Goal: Information Seeking & Learning: Learn about a topic

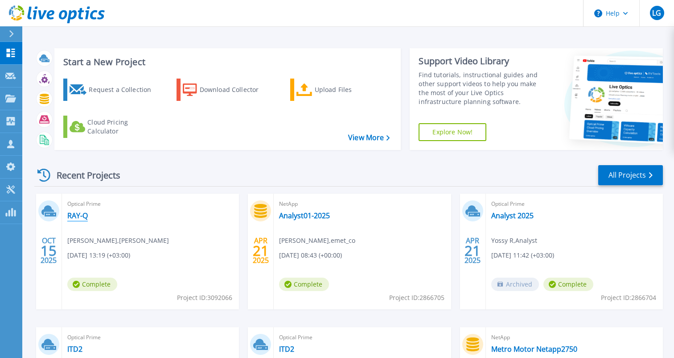
click at [75, 216] on link "RAY-Q" at bounding box center [77, 215] width 21 height 9
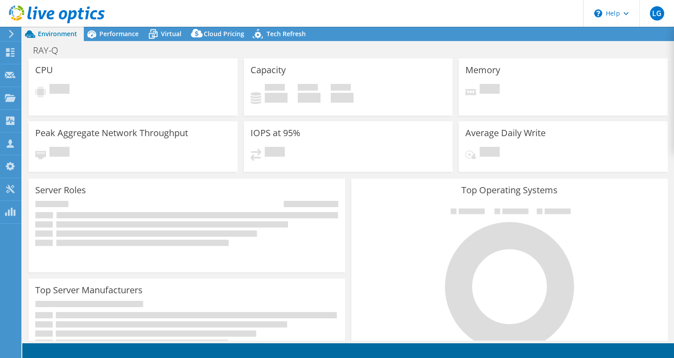
select select "USD"
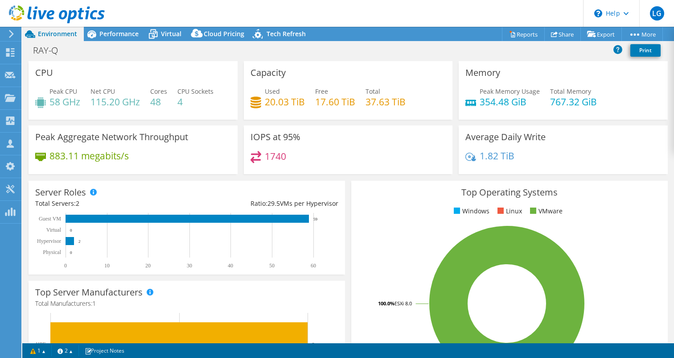
click at [13, 32] on icon at bounding box center [11, 34] width 7 height 8
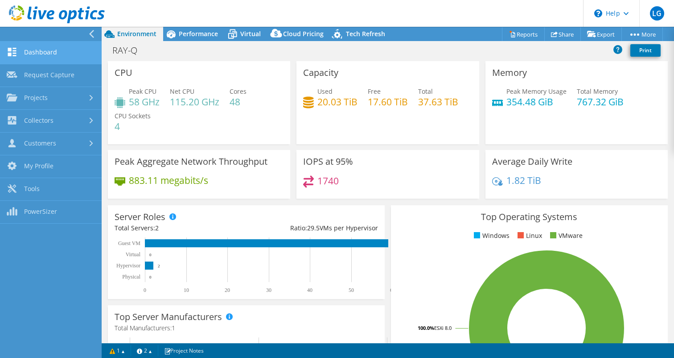
click at [61, 54] on link "Dashboard" at bounding box center [51, 52] width 102 height 23
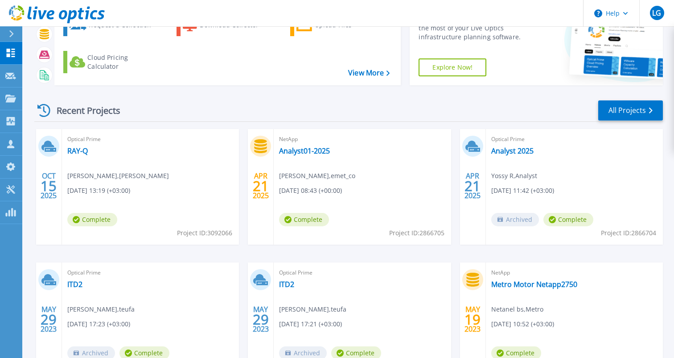
scroll to position [16, 0]
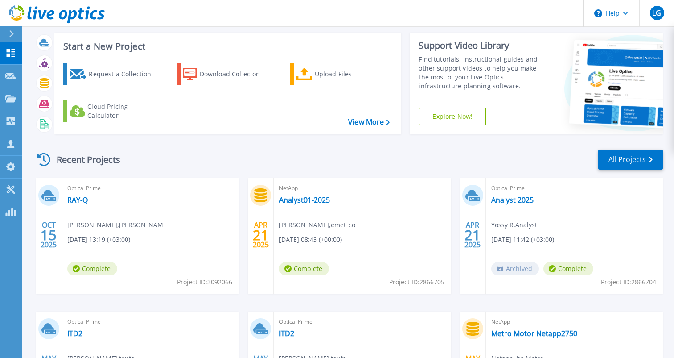
click at [241, 254] on div "OCT 15 2025 Optical Prime RAY-Q Shirly Tamari-Makbi , Shirly Tamari-Makbi 10/15…" at bounding box center [345, 311] width 636 height 267
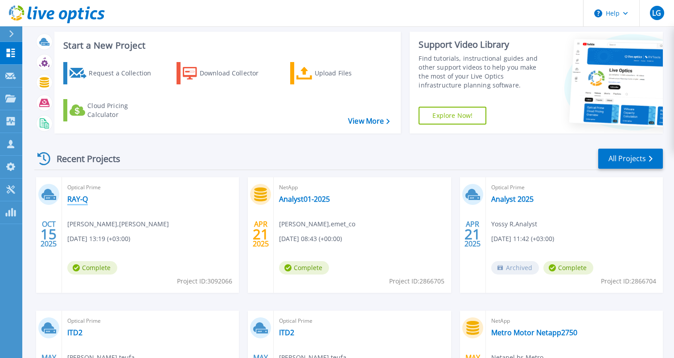
click at [72, 200] on link "RAY-Q" at bounding box center [77, 198] width 21 height 9
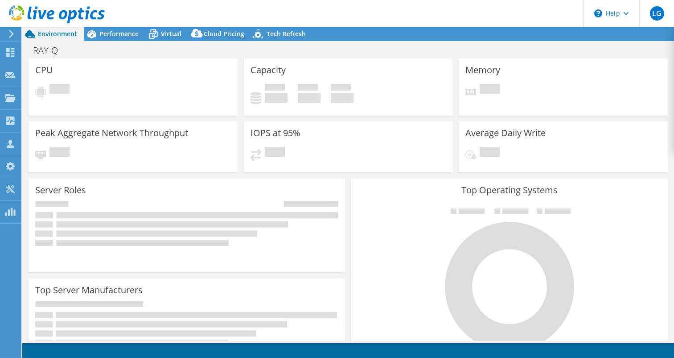
select select "USD"
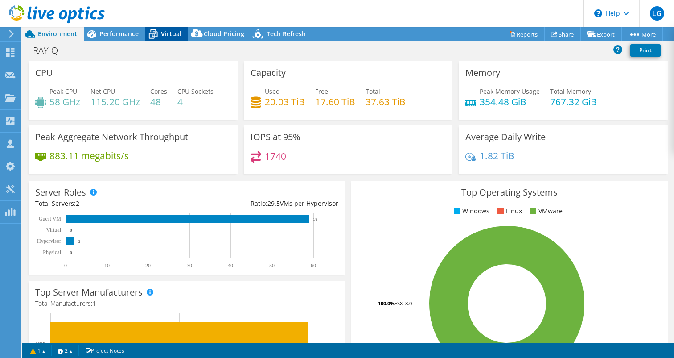
click at [171, 33] on span "Virtual" at bounding box center [171, 33] width 21 height 8
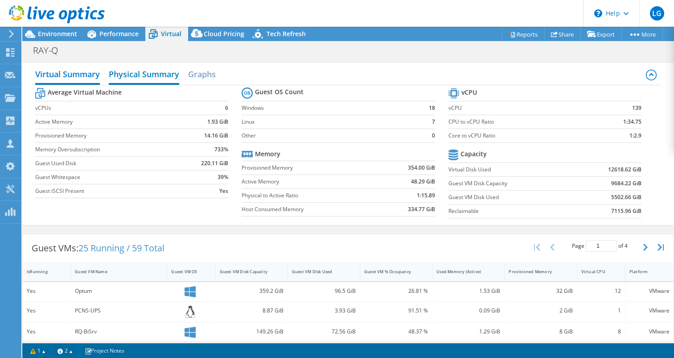
click at [141, 77] on h2 "Physical Summary" at bounding box center [144, 75] width 70 height 20
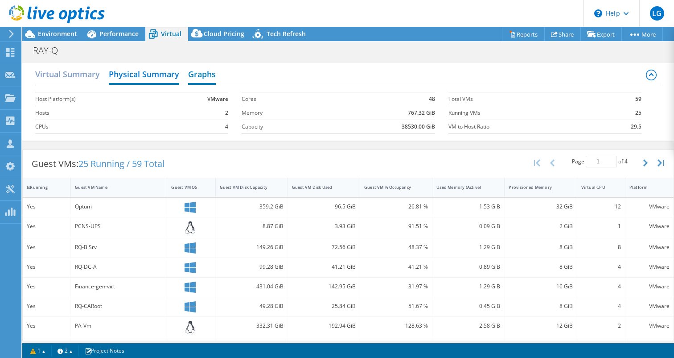
click at [201, 77] on h2 "Graphs" at bounding box center [202, 75] width 28 height 20
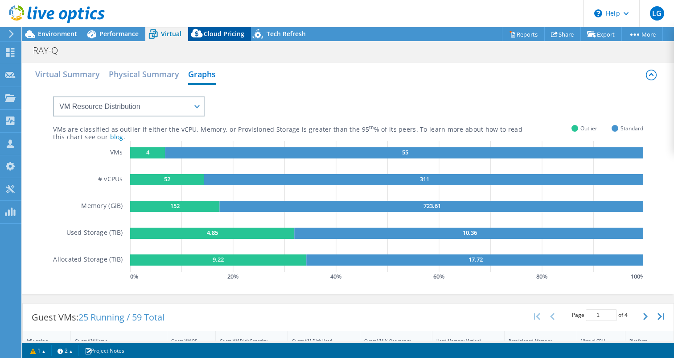
click at [222, 27] on div "Cloud Pricing" at bounding box center [219, 34] width 63 height 14
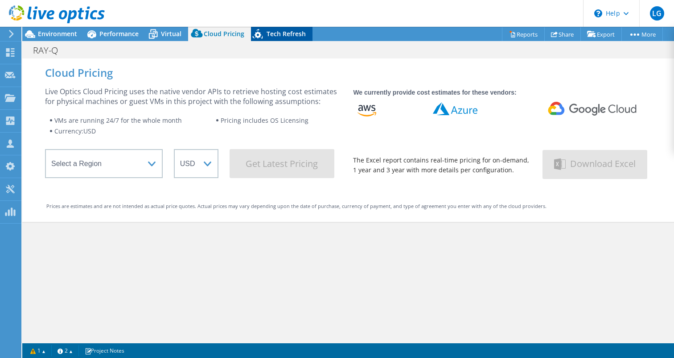
click at [284, 28] on div "Tech Refresh" at bounding box center [282, 34] width 62 height 14
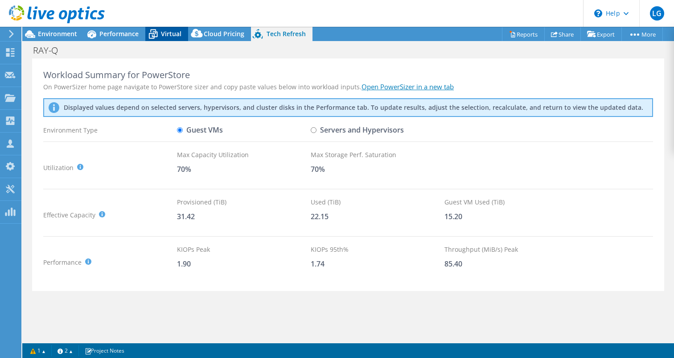
click at [162, 37] on span "Virtual" at bounding box center [171, 33] width 21 height 8
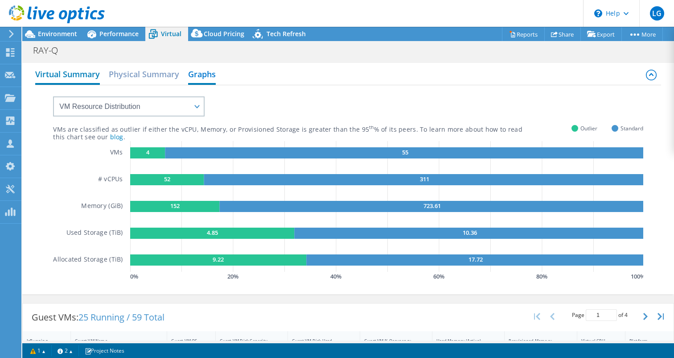
click at [77, 82] on h2 "Virtual Summary" at bounding box center [67, 75] width 65 height 20
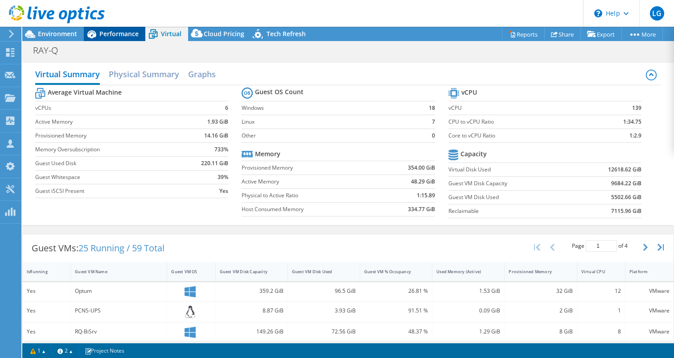
click at [108, 35] on span "Performance" at bounding box center [118, 33] width 39 height 8
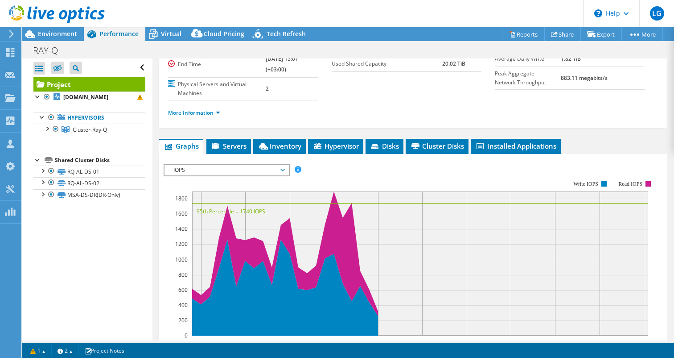
scroll to position [129, 0]
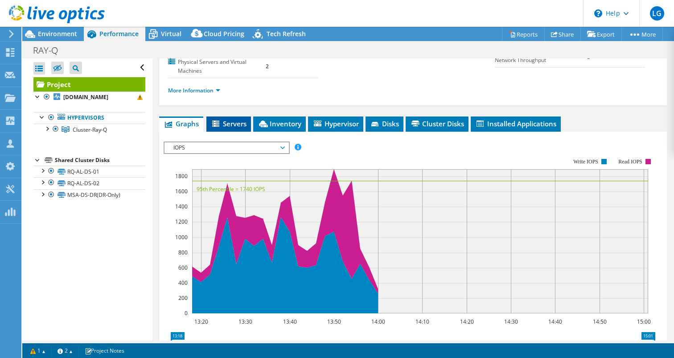
click at [228, 125] on span "Servers" at bounding box center [229, 123] width 36 height 9
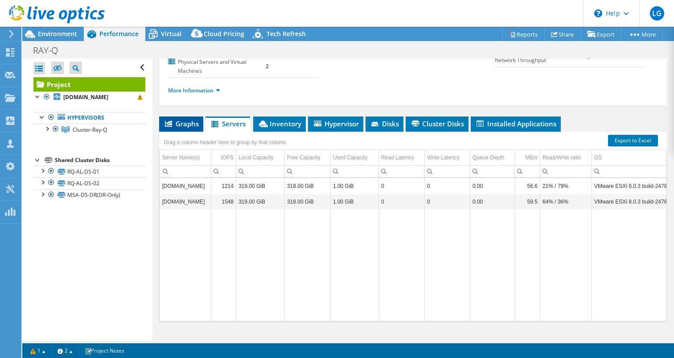
click at [187, 125] on span "Graphs" at bounding box center [181, 123] width 35 height 9
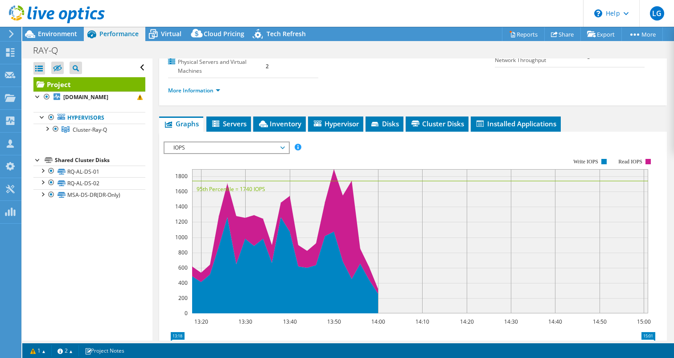
click at [277, 132] on div "IOPS Disk Throughput IO Size Latency Queue Depth CPU Percentage Memory Page Fau…" at bounding box center [413, 289] width 499 height 314
click at [287, 123] on span "Inventory" at bounding box center [280, 123] width 44 height 9
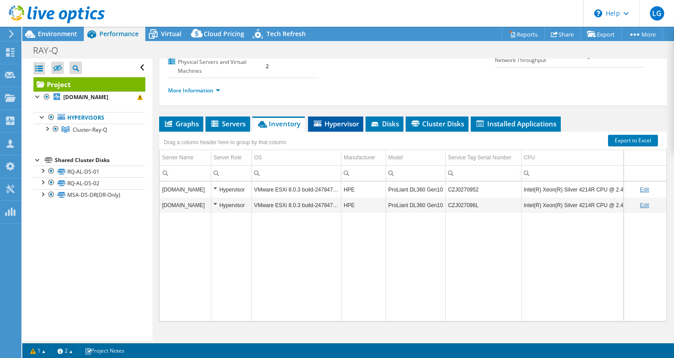
click at [343, 125] on span "Hypervisor" at bounding box center [335, 123] width 46 height 9
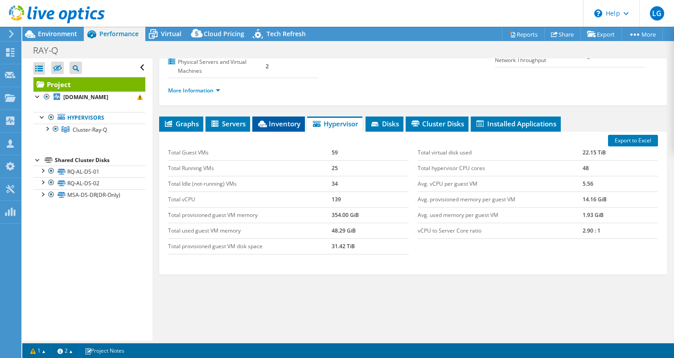
click at [290, 124] on span "Inventory" at bounding box center [279, 123] width 44 height 9
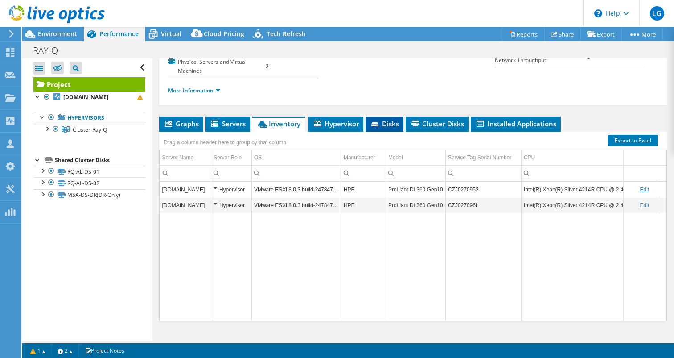
click at [373, 123] on icon at bounding box center [375, 125] width 9 height 6
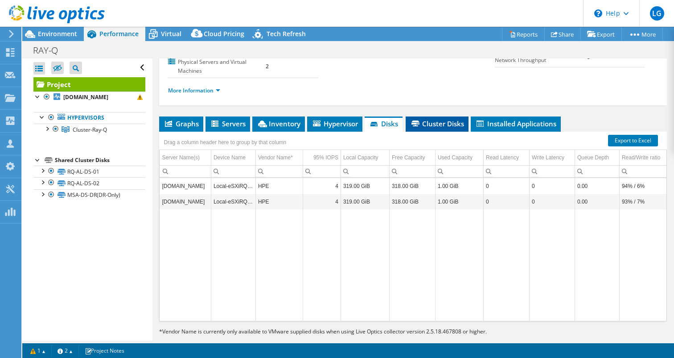
click at [451, 123] on span "Cluster Disks" at bounding box center [437, 123] width 54 height 9
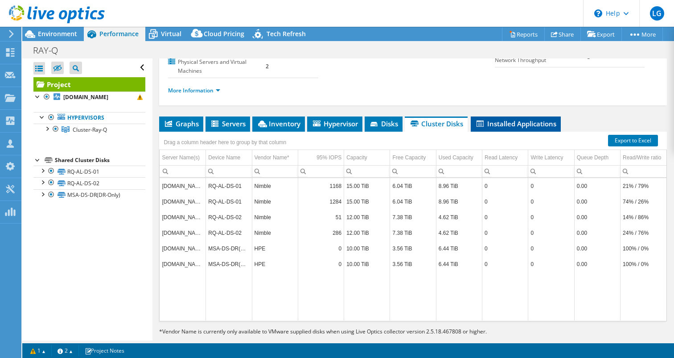
click at [493, 126] on span "Installed Applications" at bounding box center [515, 123] width 81 height 9
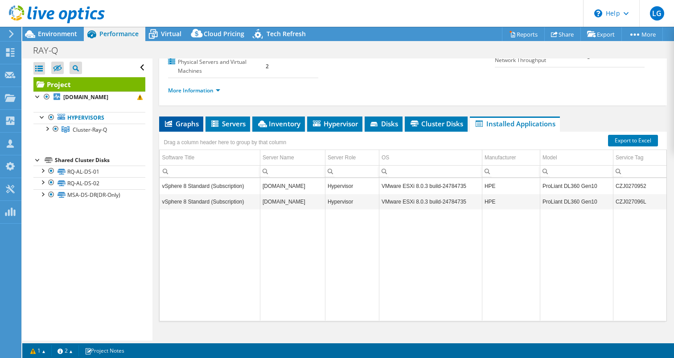
click at [167, 124] on icon at bounding box center [168, 123] width 7 height 6
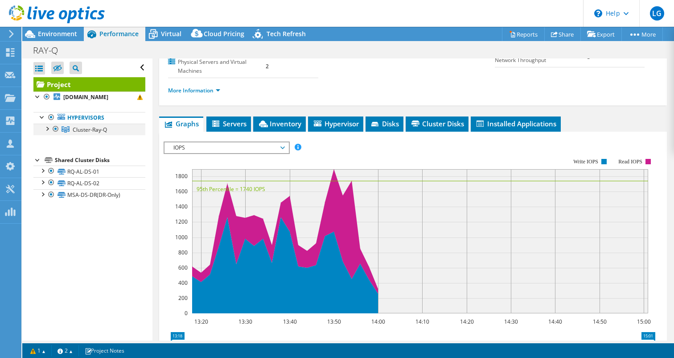
click at [48, 128] on div at bounding box center [46, 127] width 9 height 9
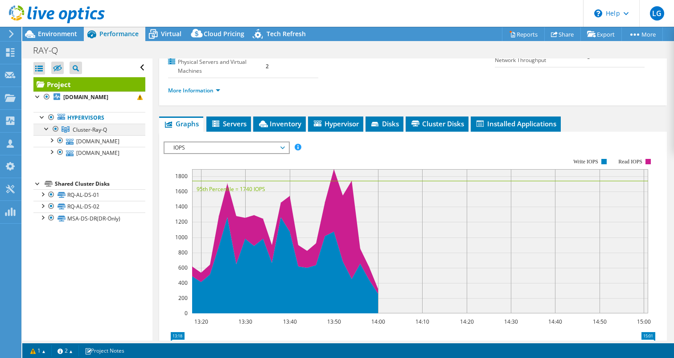
click at [48, 128] on div at bounding box center [46, 127] width 9 height 9
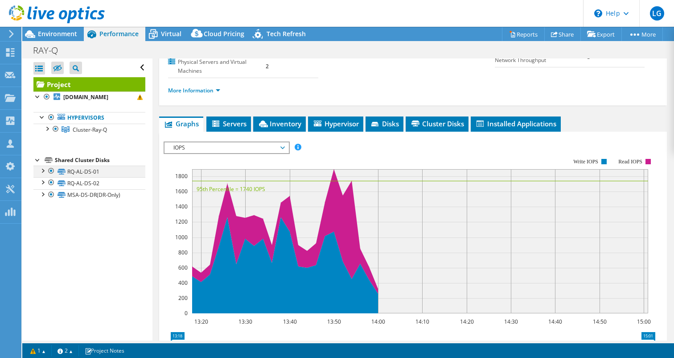
click at [42, 173] on div at bounding box center [42, 169] width 9 height 9
click at [43, 183] on div at bounding box center [42, 181] width 9 height 9
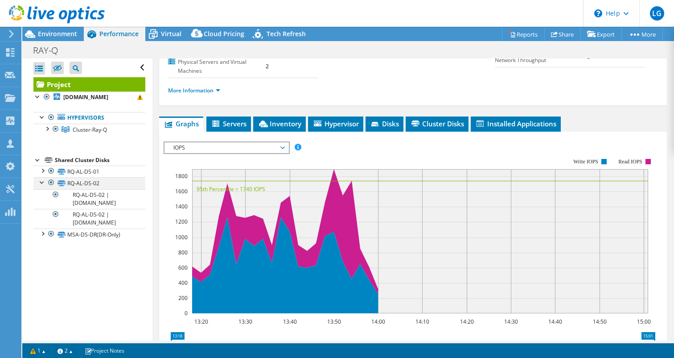
click at [43, 183] on div at bounding box center [42, 181] width 9 height 9
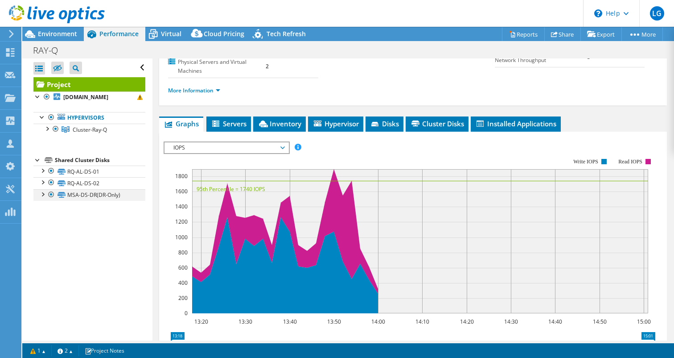
click at [43, 194] on div at bounding box center [42, 193] width 9 height 9
click at [140, 99] on span at bounding box center [139, 97] width 5 height 5
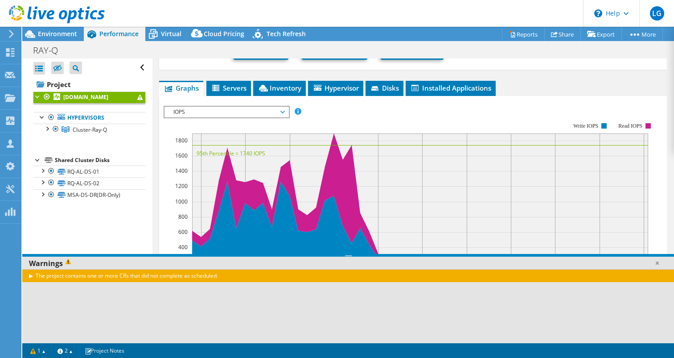
click at [33, 274] on div "The project contains one or more CRs that did not complete as scheduled." at bounding box center [348, 275] width 652 height 13
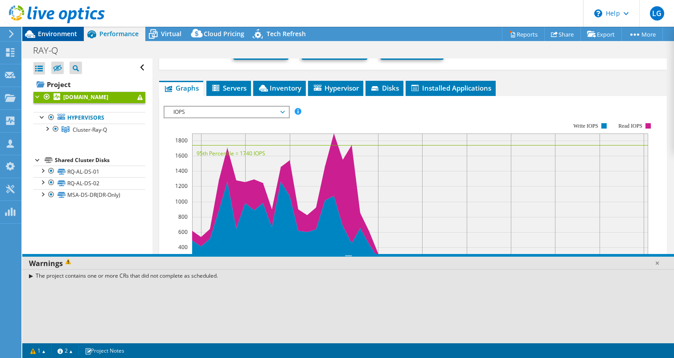
click at [77, 40] on div "Environment" at bounding box center [53, 34] width 62 height 14
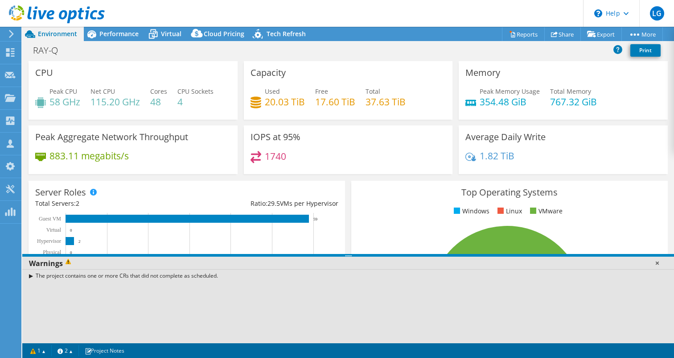
click at [659, 262] on link at bounding box center [657, 262] width 9 height 9
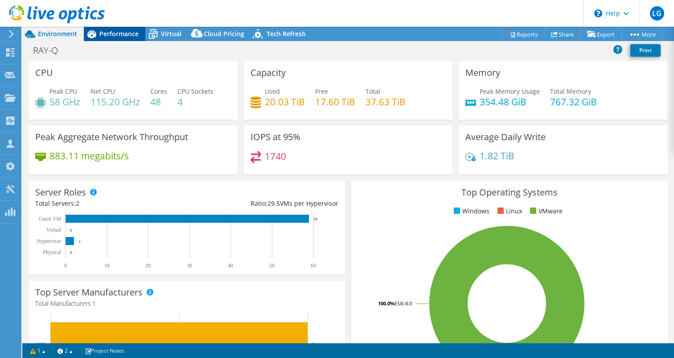
click at [111, 28] on div "Performance" at bounding box center [115, 34] width 62 height 14
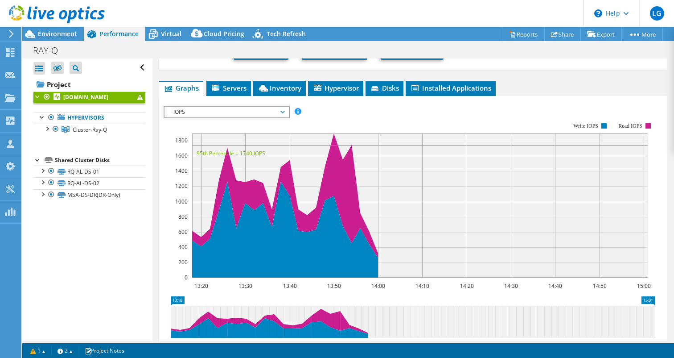
click at [278, 110] on span "IOPS" at bounding box center [226, 112] width 115 height 11
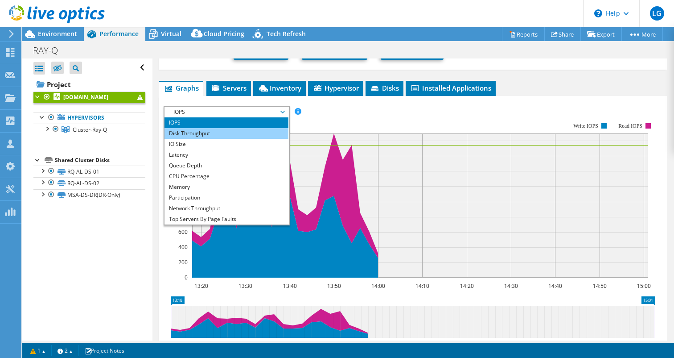
click at [226, 132] on li "Disk Throughput" at bounding box center [225, 133] width 123 height 11
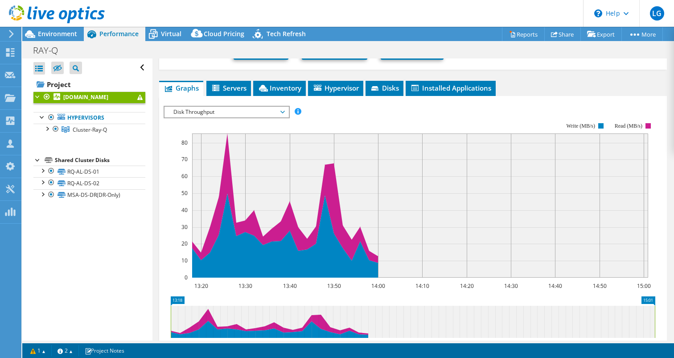
click at [240, 108] on span "Disk Throughput" at bounding box center [226, 112] width 115 height 11
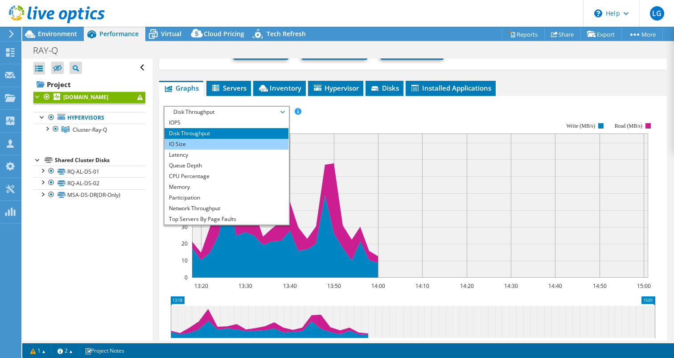
click at [201, 140] on li "IO Size" at bounding box center [225, 144] width 123 height 11
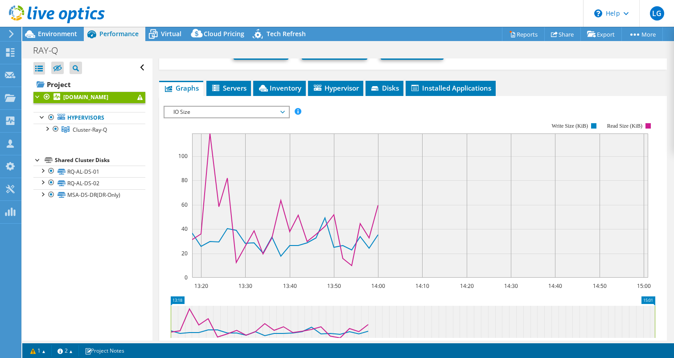
click at [214, 108] on span "IO Size" at bounding box center [226, 112] width 115 height 11
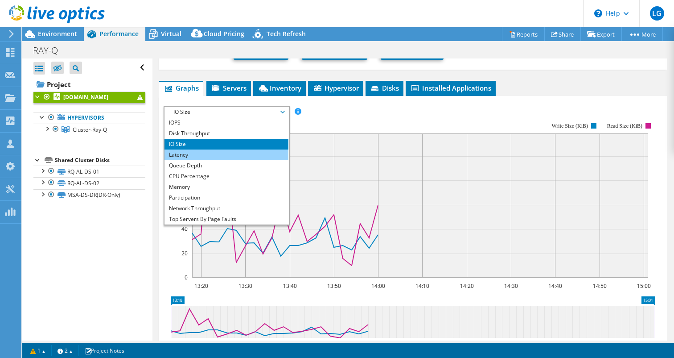
click at [181, 156] on li "Latency" at bounding box center [225, 154] width 123 height 11
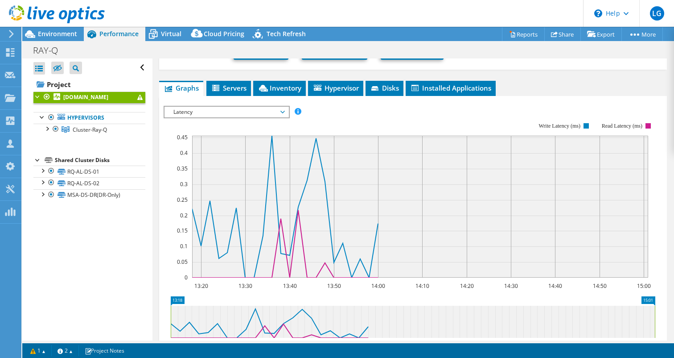
click at [218, 110] on span "Latency" at bounding box center [226, 112] width 115 height 11
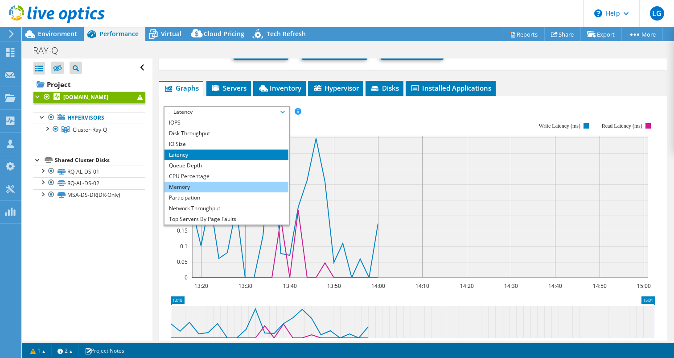
click at [200, 189] on li "Memory" at bounding box center [225, 186] width 123 height 11
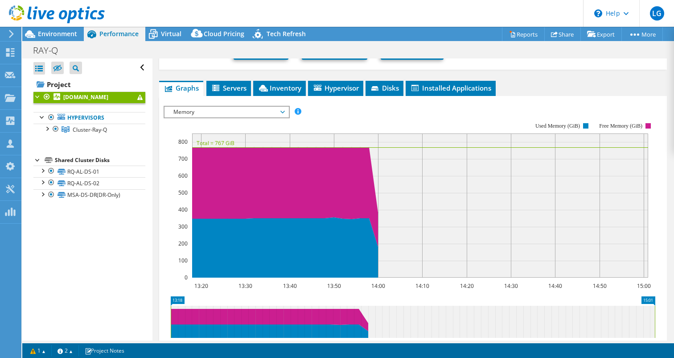
click at [216, 114] on span "Memory" at bounding box center [226, 112] width 115 height 11
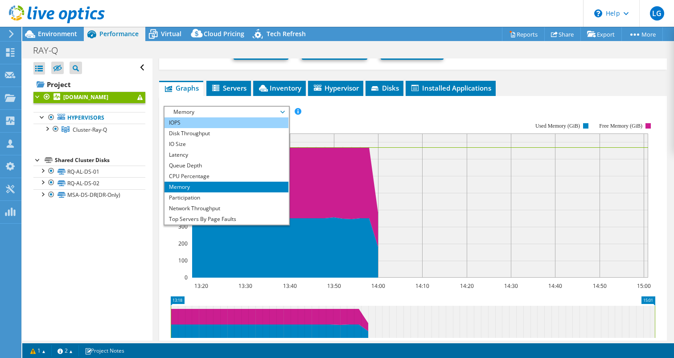
click at [197, 124] on li "IOPS" at bounding box center [225, 122] width 123 height 11
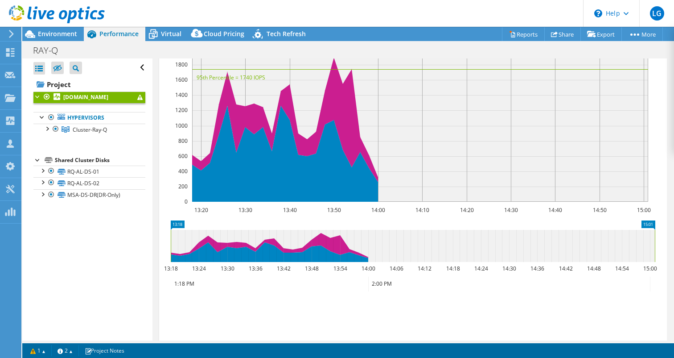
scroll to position [259, 0]
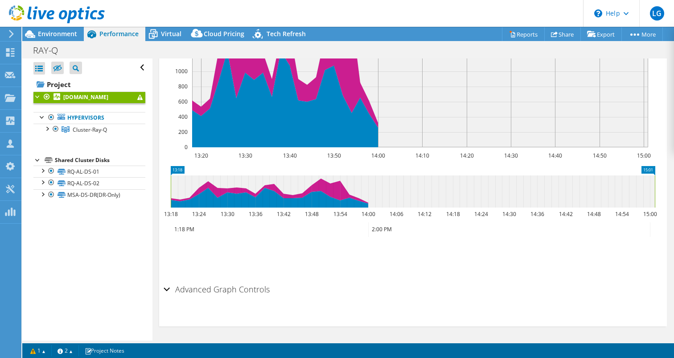
click at [166, 285] on div "Advanced Graph Controls" at bounding box center [413, 289] width 499 height 19
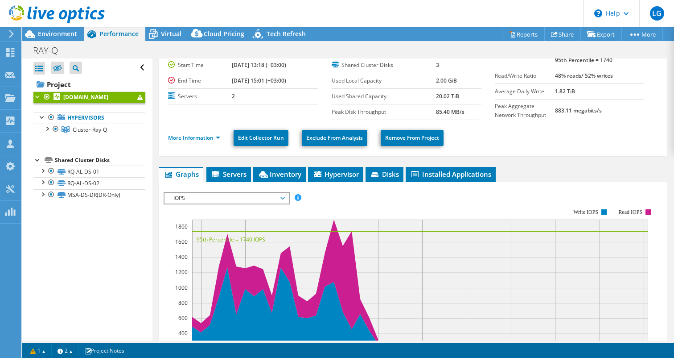
scroll to position [0, 0]
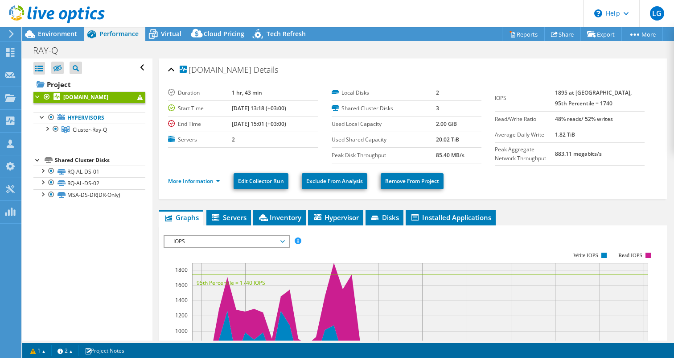
click at [358, 156] on label "Peak Disk Throughput" at bounding box center [384, 155] width 105 height 9
click at [584, 84] on div "Duration 1 hr, 43 min Start Time [DATE] 13:18 (+03:00) End Time [DATE] 15:01 (+…" at bounding box center [413, 138] width 490 height 117
click at [516, 32] on link "Reports" at bounding box center [523, 34] width 43 height 14
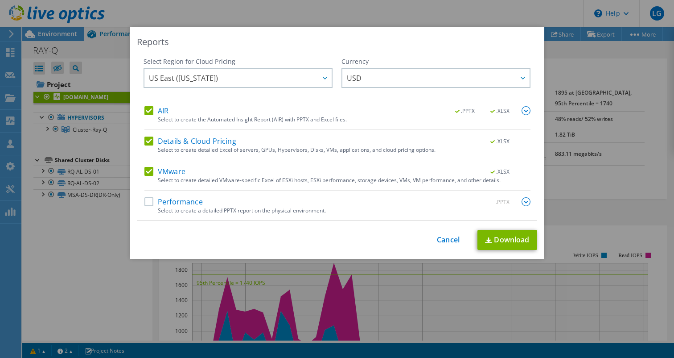
click at [448, 237] on link "Cancel" at bounding box center [448, 239] width 23 height 8
